Goal: Information Seeking & Learning: Learn about a topic

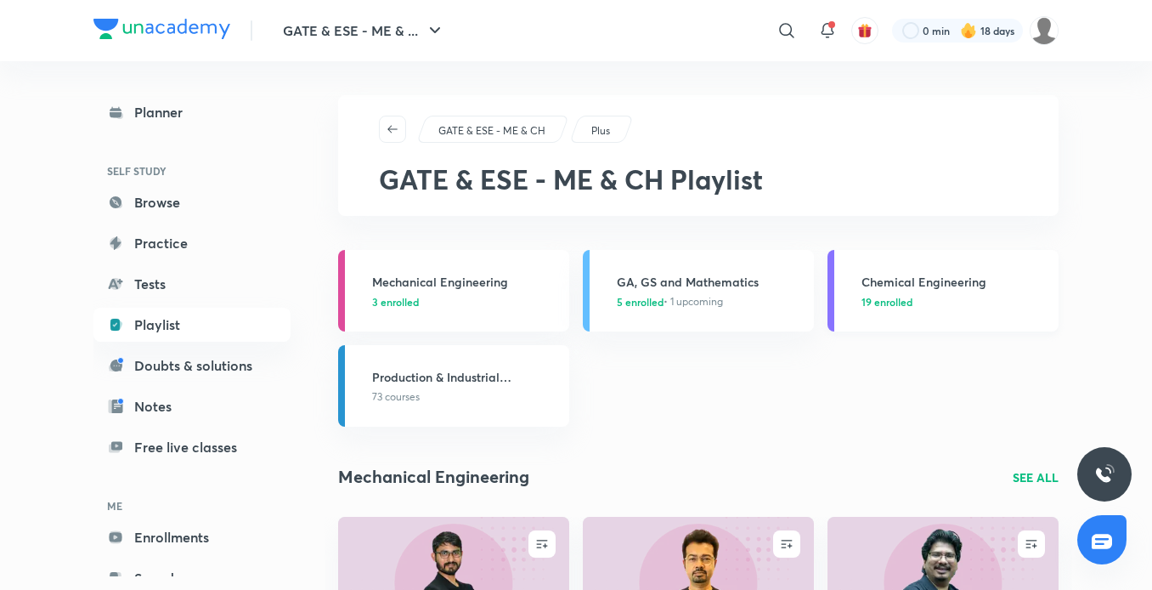
click at [890, 290] on h3 "Chemical Engineering" at bounding box center [954, 282] width 187 height 18
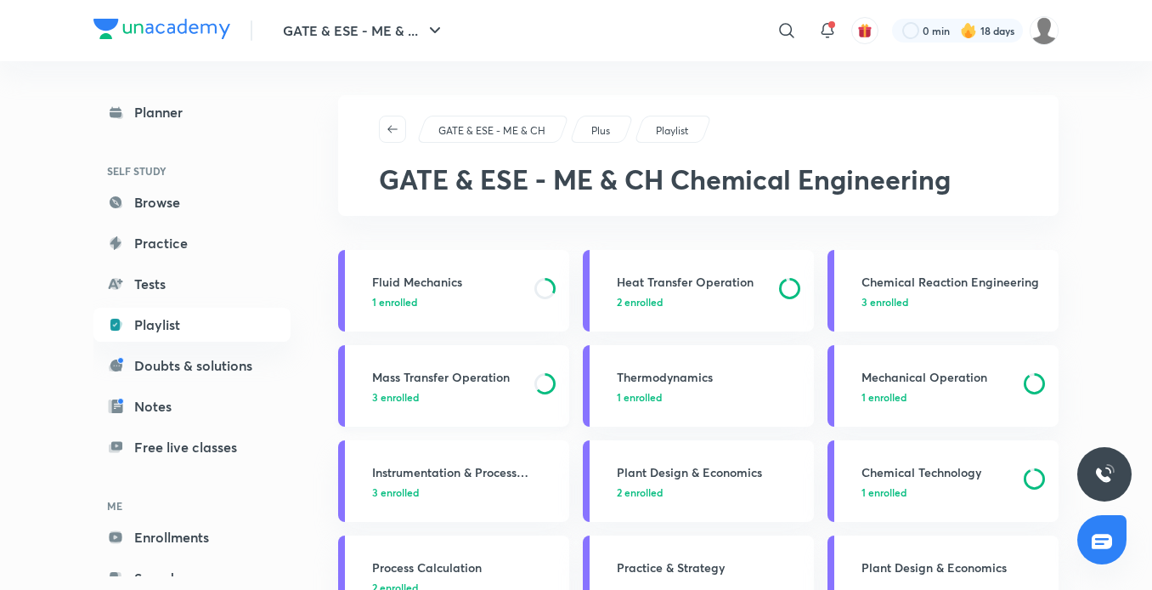
click at [421, 386] on div "Mass Transfer Operation 3 enrolled" at bounding box center [465, 386] width 187 height 37
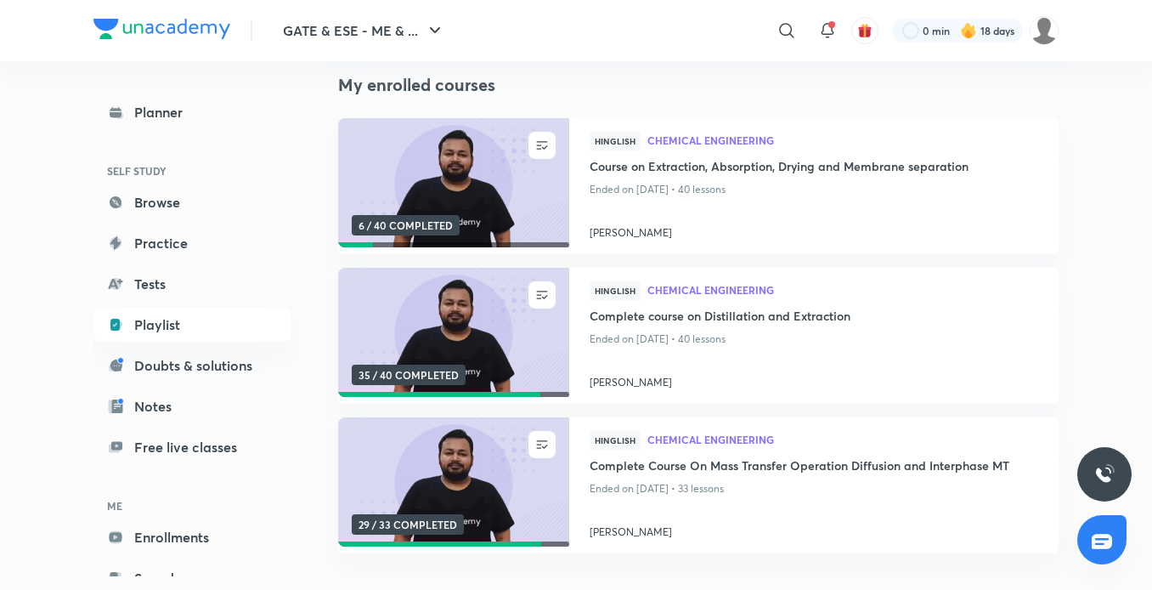
scroll to position [146, 0]
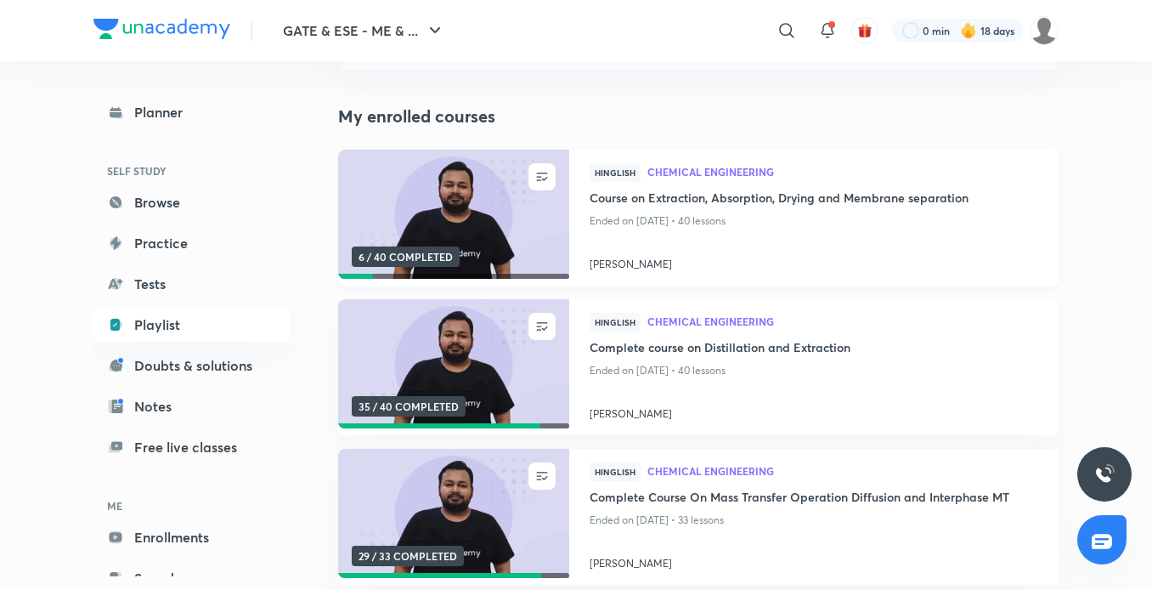
click at [413, 198] on img at bounding box center [453, 215] width 235 height 132
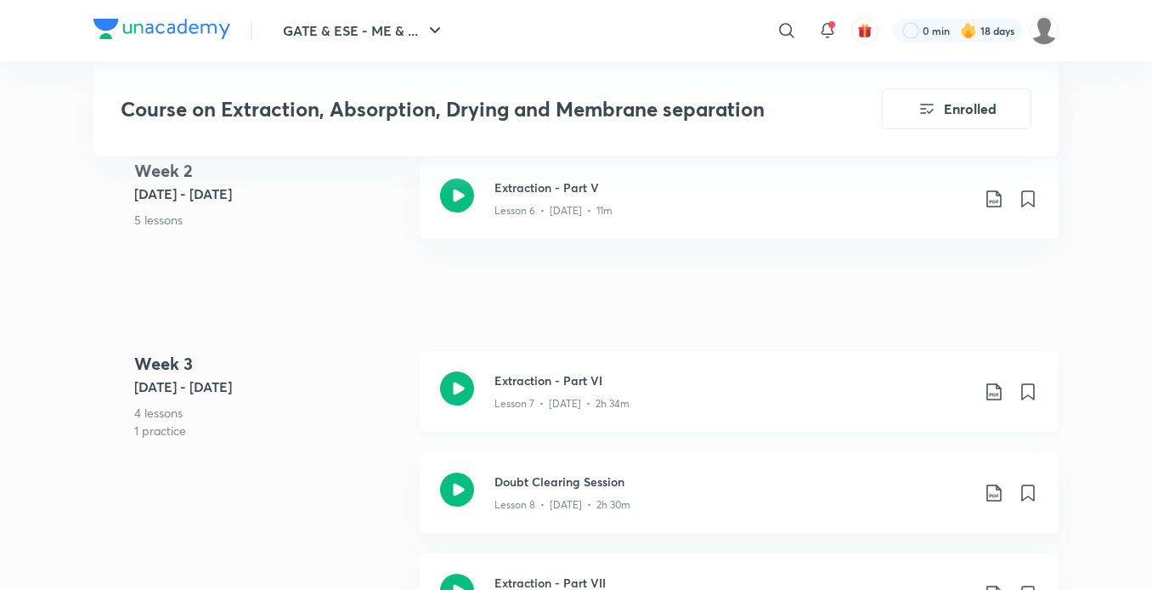
scroll to position [1651, 0]
click at [547, 381] on h3 "Extraction - Part VI" at bounding box center [732, 381] width 476 height 18
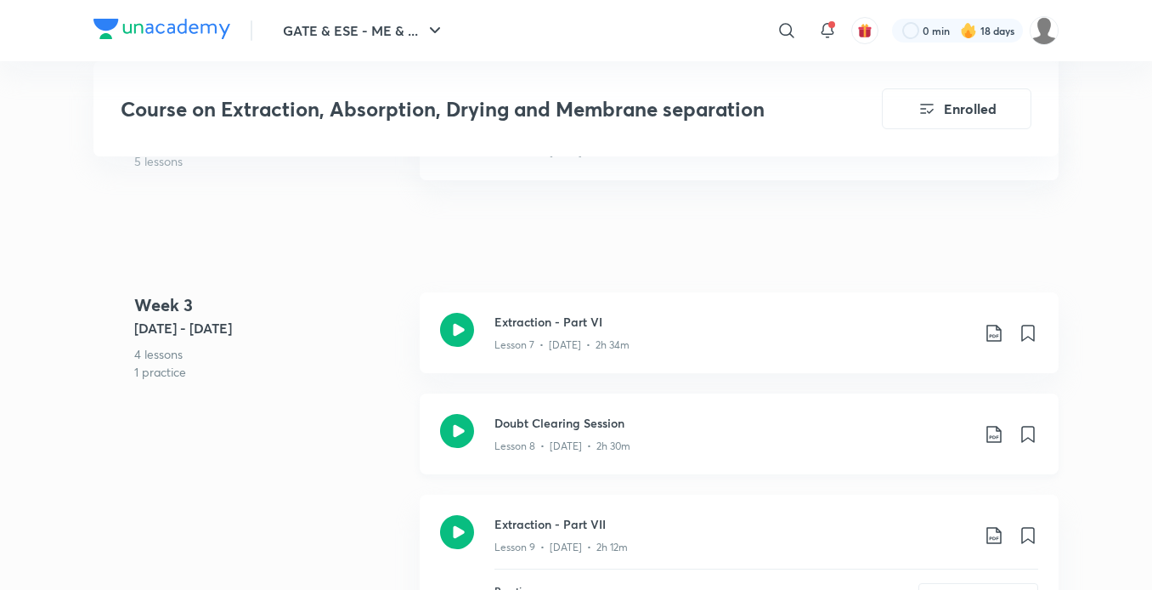
click at [556, 432] on h3 "Doubt Clearing Session" at bounding box center [732, 423] width 476 height 18
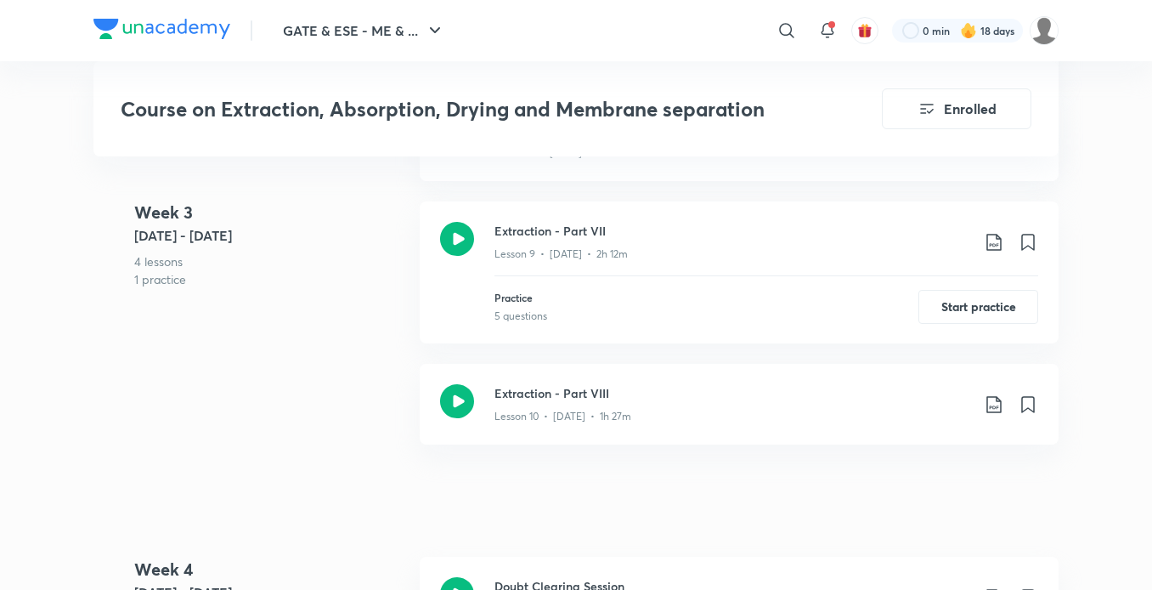
scroll to position [2005, 0]
